Goal: Transaction & Acquisition: Purchase product/service

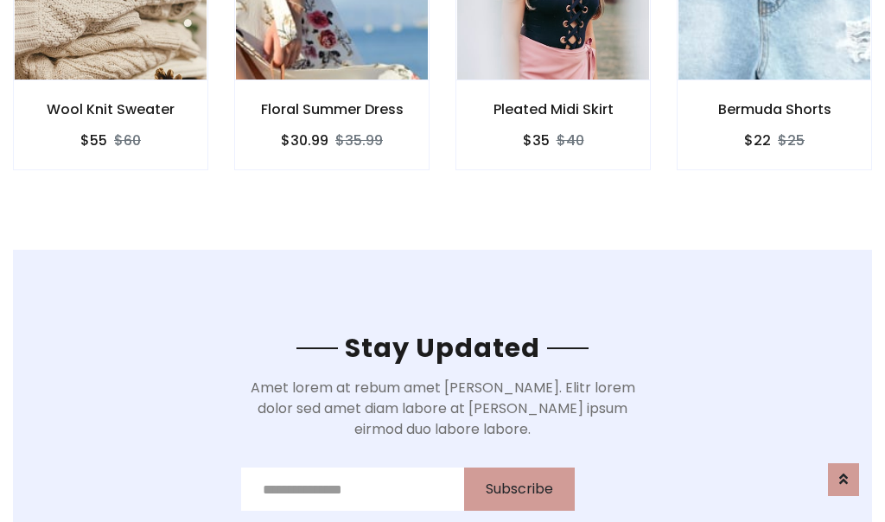
scroll to position [2602, 0]
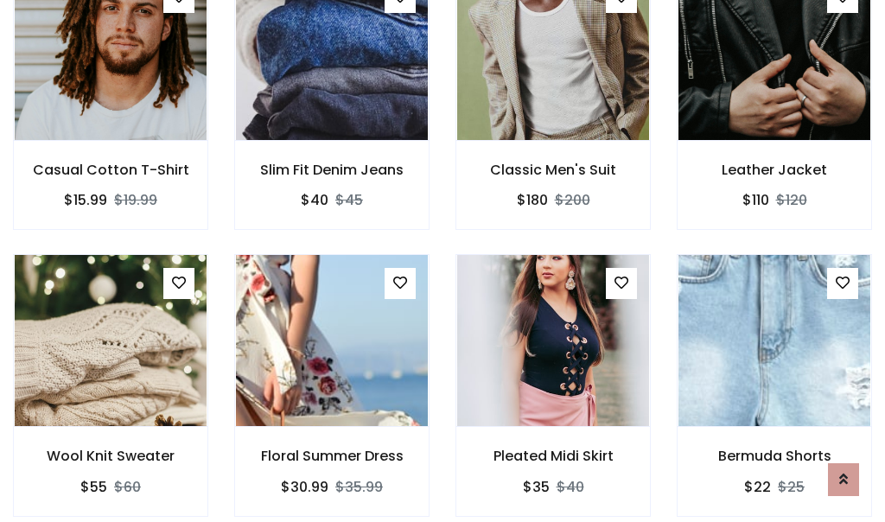
click at [442, 261] on div "Pleated Midi Skirt $35 $40" at bounding box center [552, 397] width 221 height 286
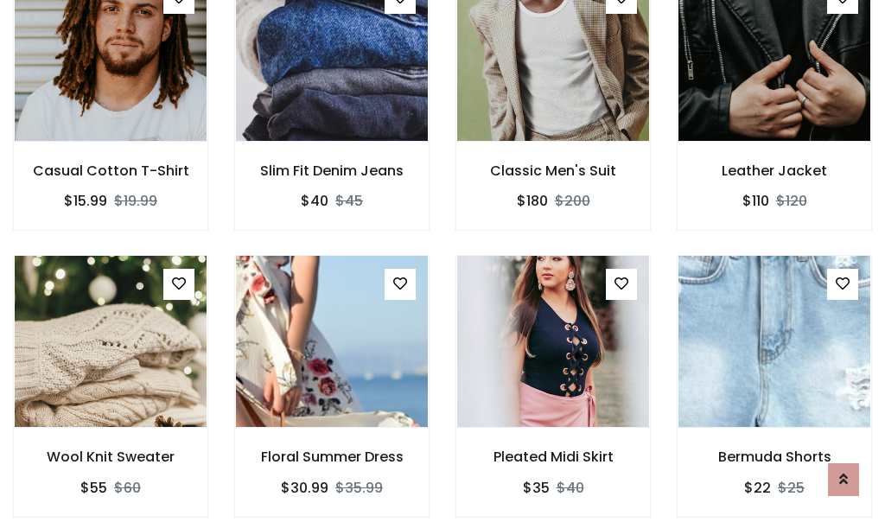
click at [442, 261] on div "Pleated Midi Skirt $35 $40" at bounding box center [552, 398] width 221 height 286
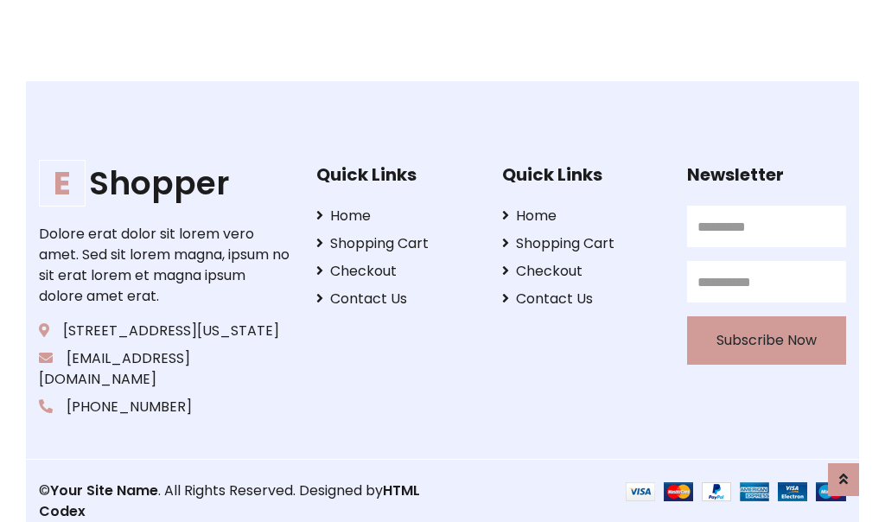
scroll to position [3289, 0]
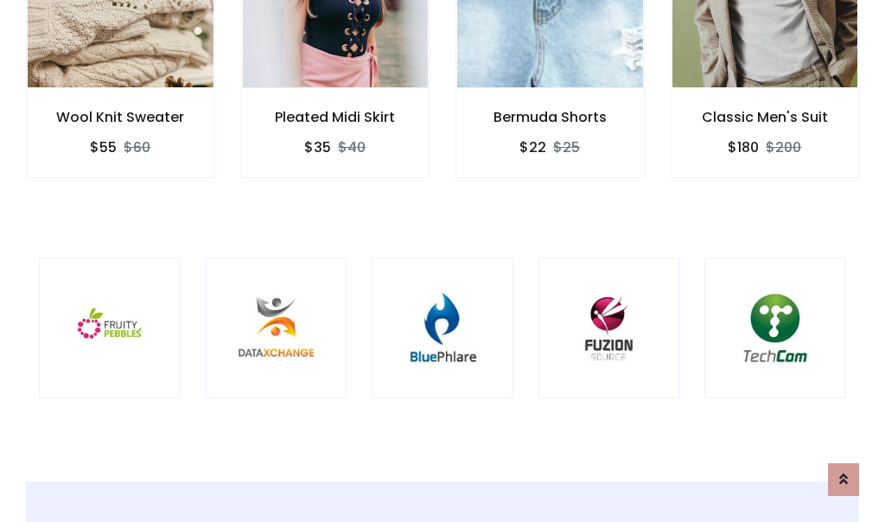
click at [442, 260] on div at bounding box center [443, 328] width 142 height 142
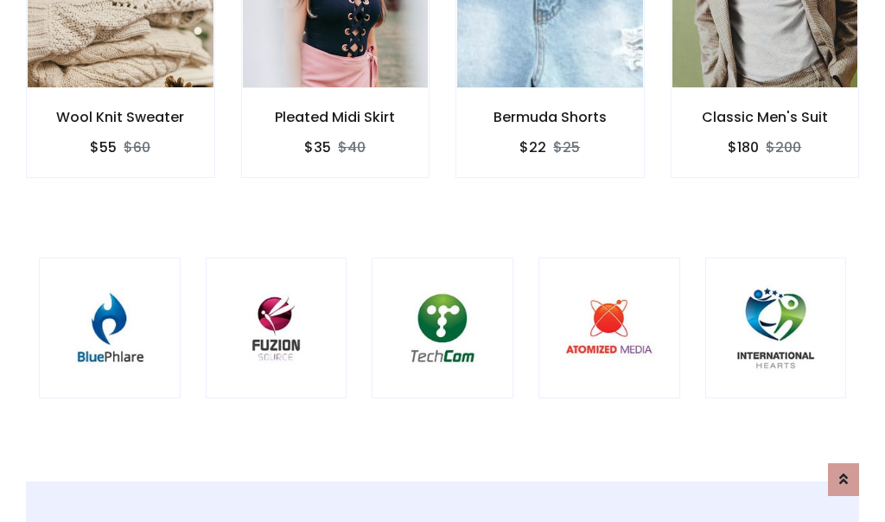
click at [442, 261] on div at bounding box center [443, 328] width 142 height 142
click at [442, 260] on div at bounding box center [443, 328] width 142 height 142
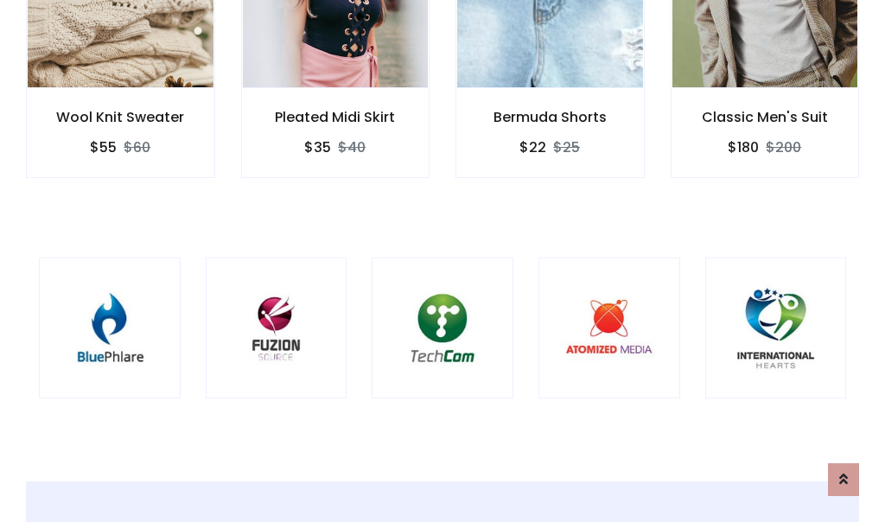
scroll to position [0, 0]
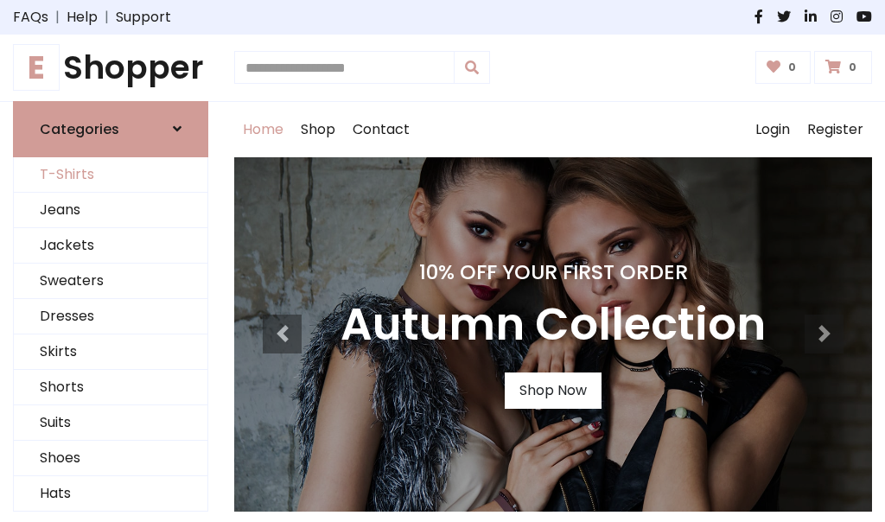
click at [111, 175] on link "T-Shirts" at bounding box center [111, 174] width 194 height 35
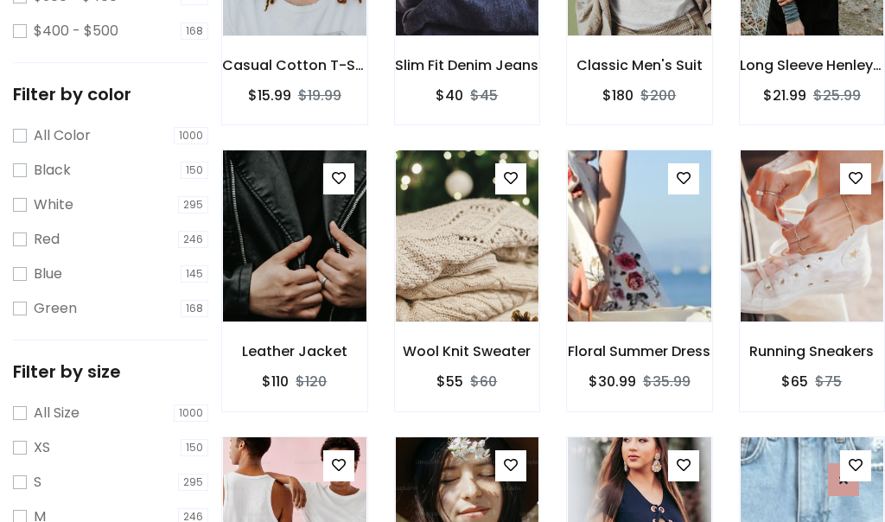
scroll to position [606, 0]
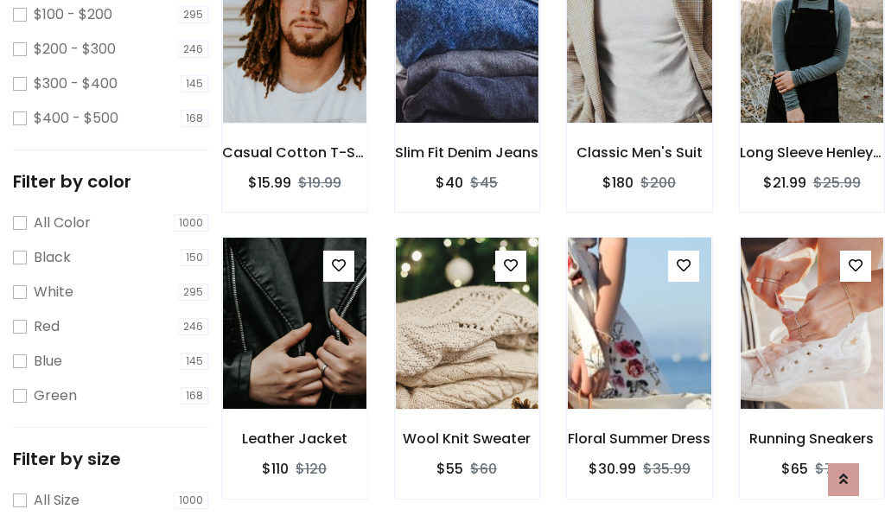
click at [638, 61] on img at bounding box center [639, 37] width 172 height 415
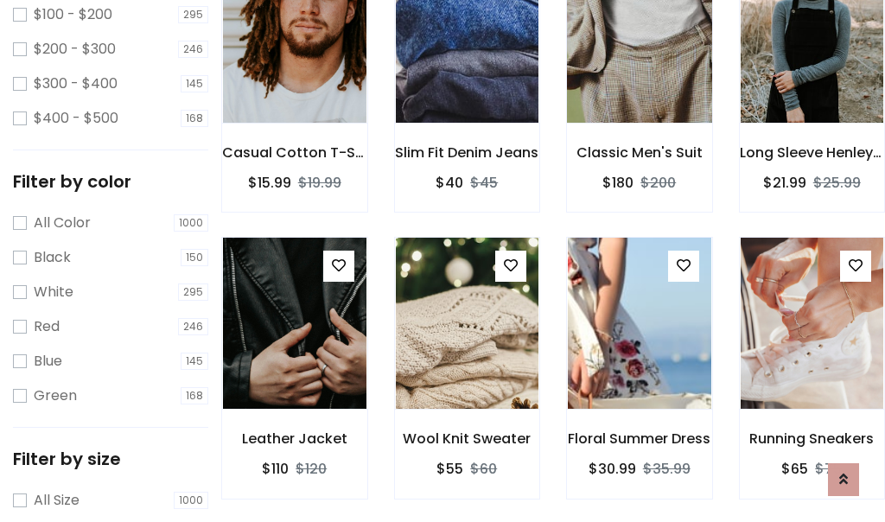
scroll to position [0, 0]
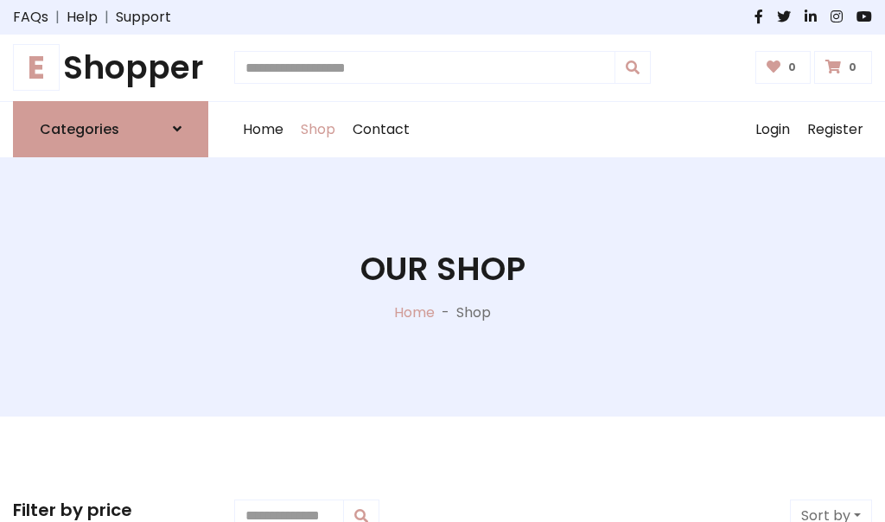
click at [111, 67] on h1 "E Shopper" at bounding box center [110, 67] width 195 height 39
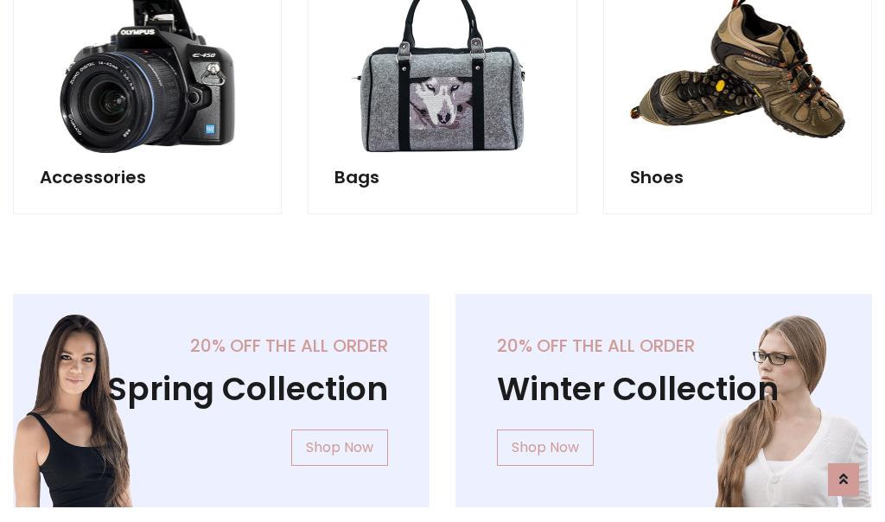
scroll to position [1679, 0]
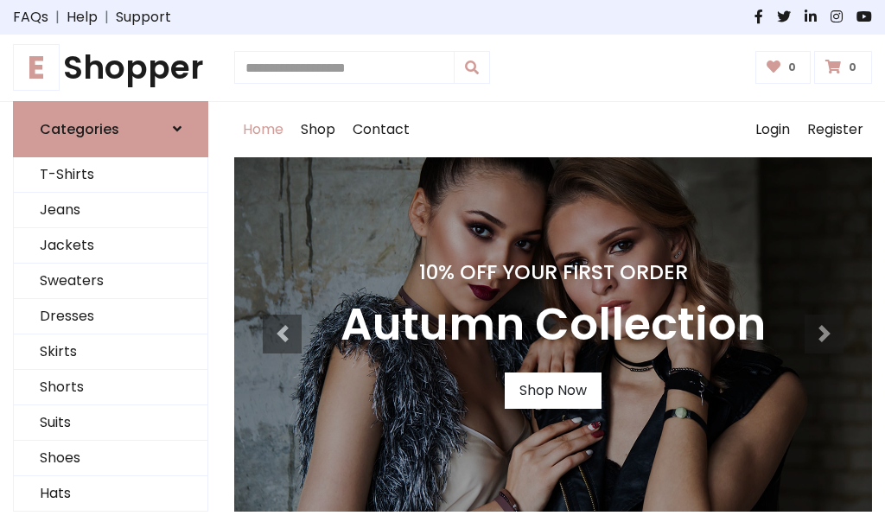
scroll to position [567, 0]
